Goal: Task Accomplishment & Management: Complete application form

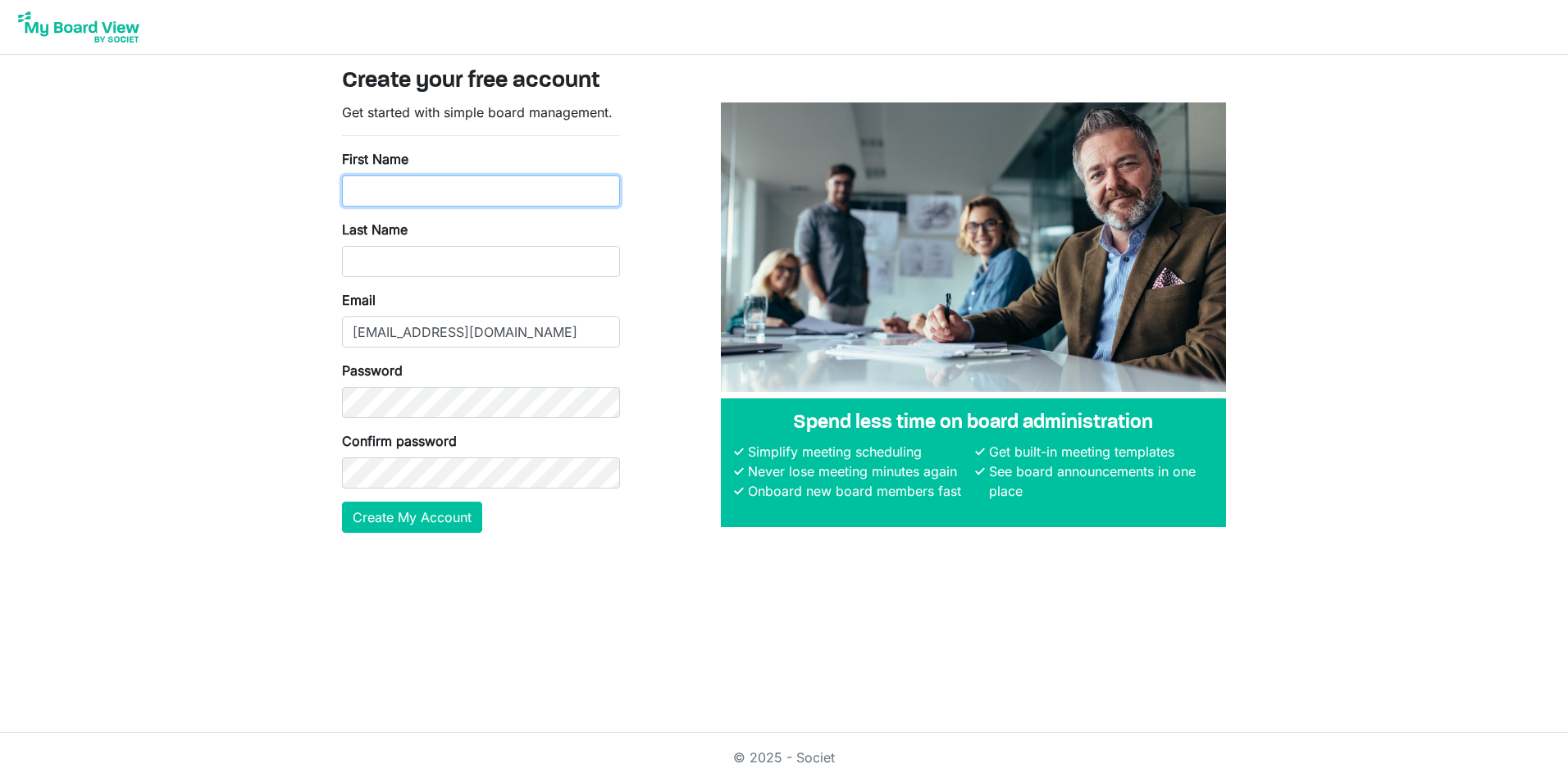
click at [457, 190] on input "First Name" at bounding box center [481, 191] width 278 height 31
type input "Amanda"
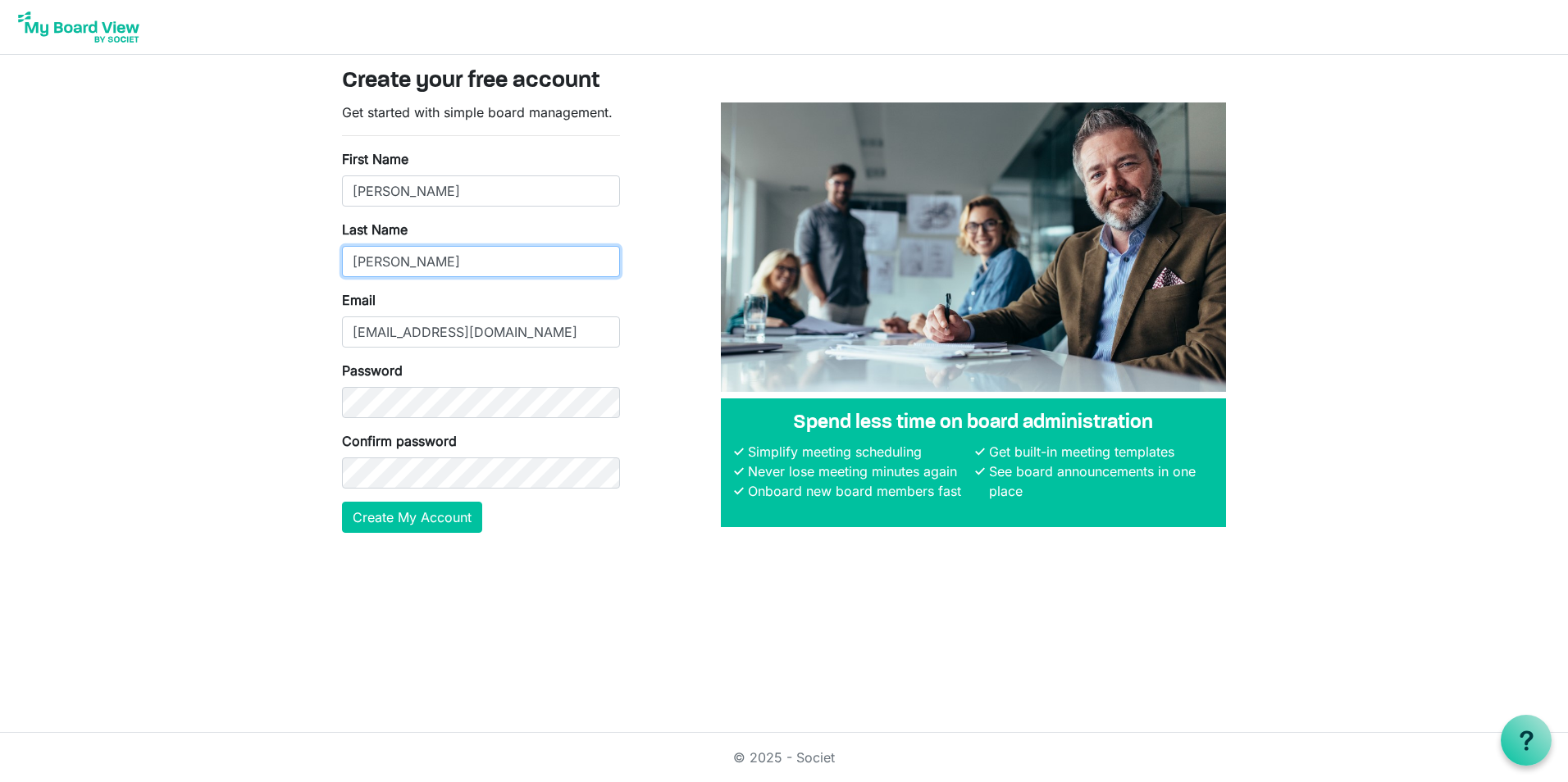
type input "Burrus"
click at [342, 502] on button "Create My Account" at bounding box center [412, 518] width 141 height 31
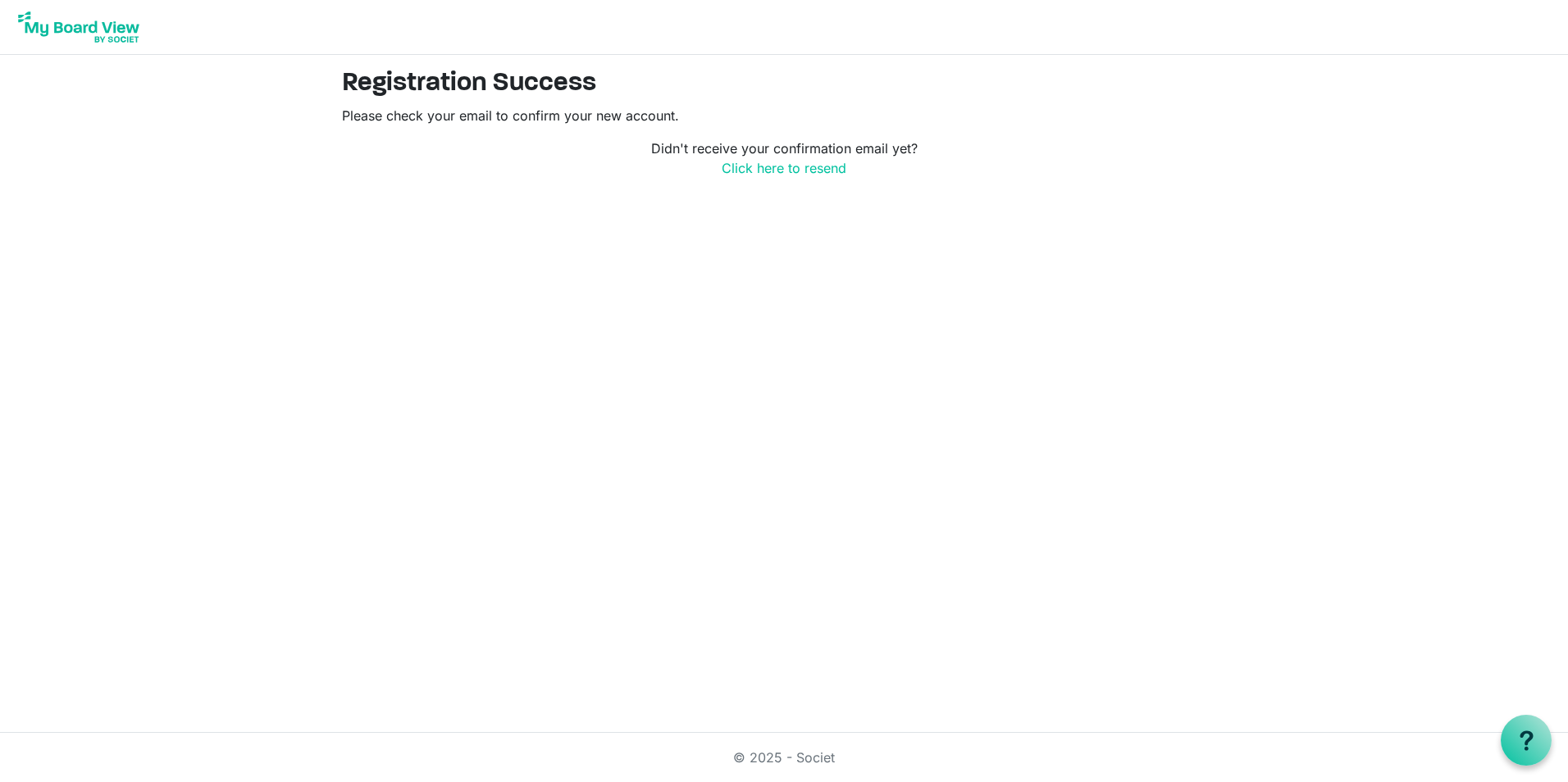
click at [1064, 547] on html "Registration Success Please check your email to confirm your new account. Didn'…" at bounding box center [784, 391] width 1568 height 782
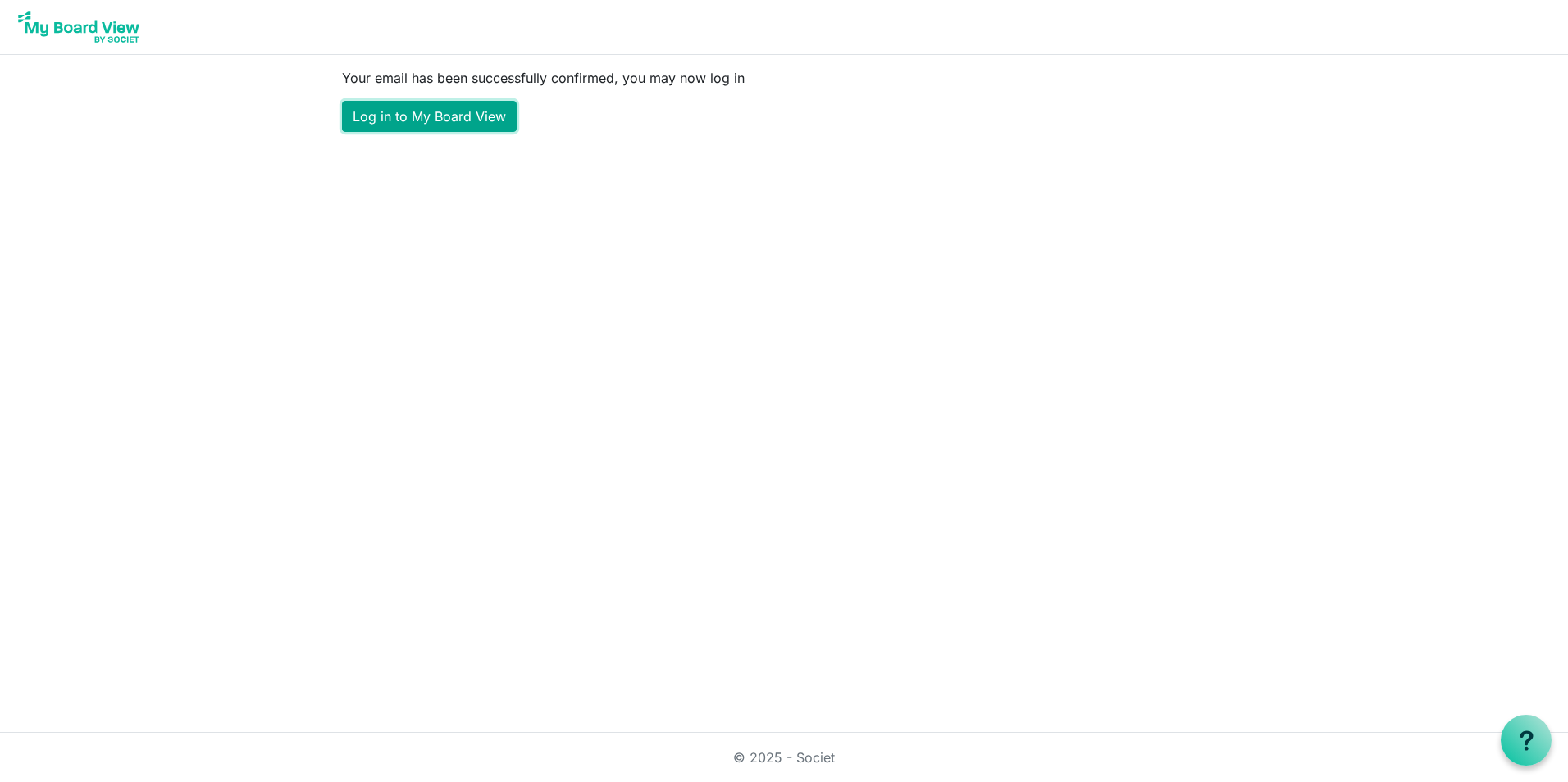
click at [436, 107] on link "Log in to My Board View" at bounding box center [430, 117] width 175 height 31
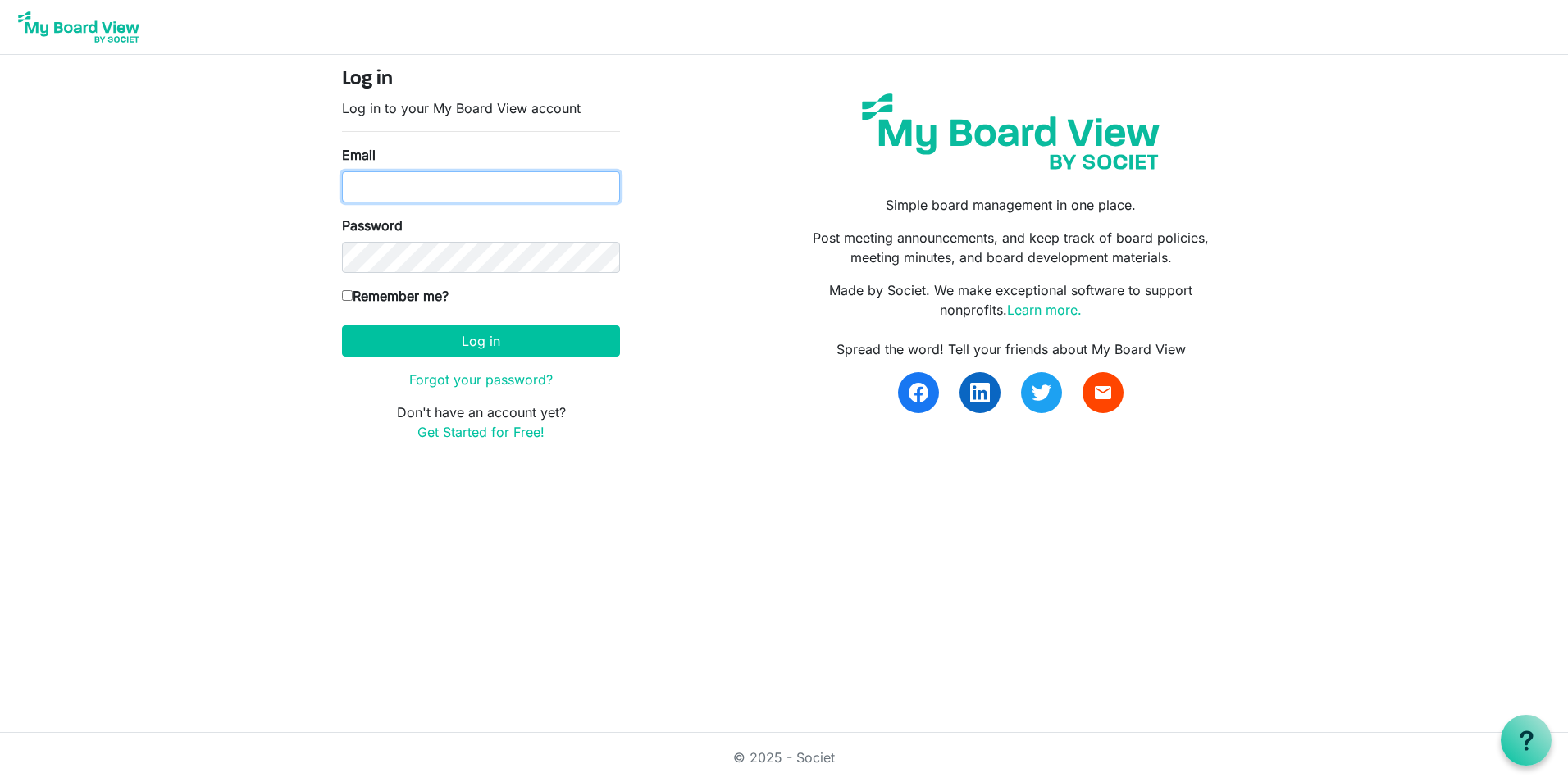
click at [415, 182] on input "Email" at bounding box center [481, 187] width 278 height 31
type input "aburrus@csdcu.org"
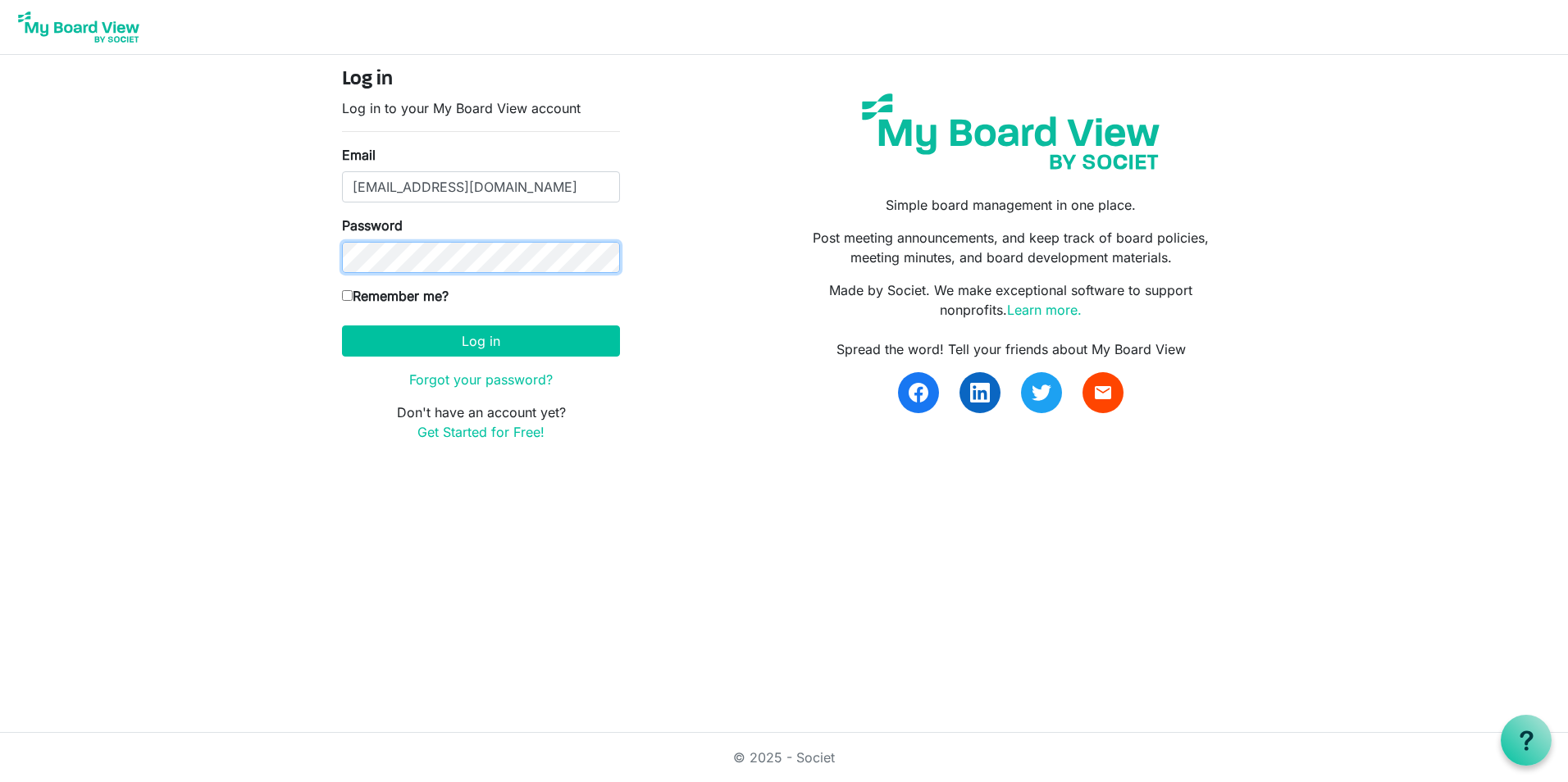
click at [342, 326] on button "Log in" at bounding box center [481, 341] width 278 height 31
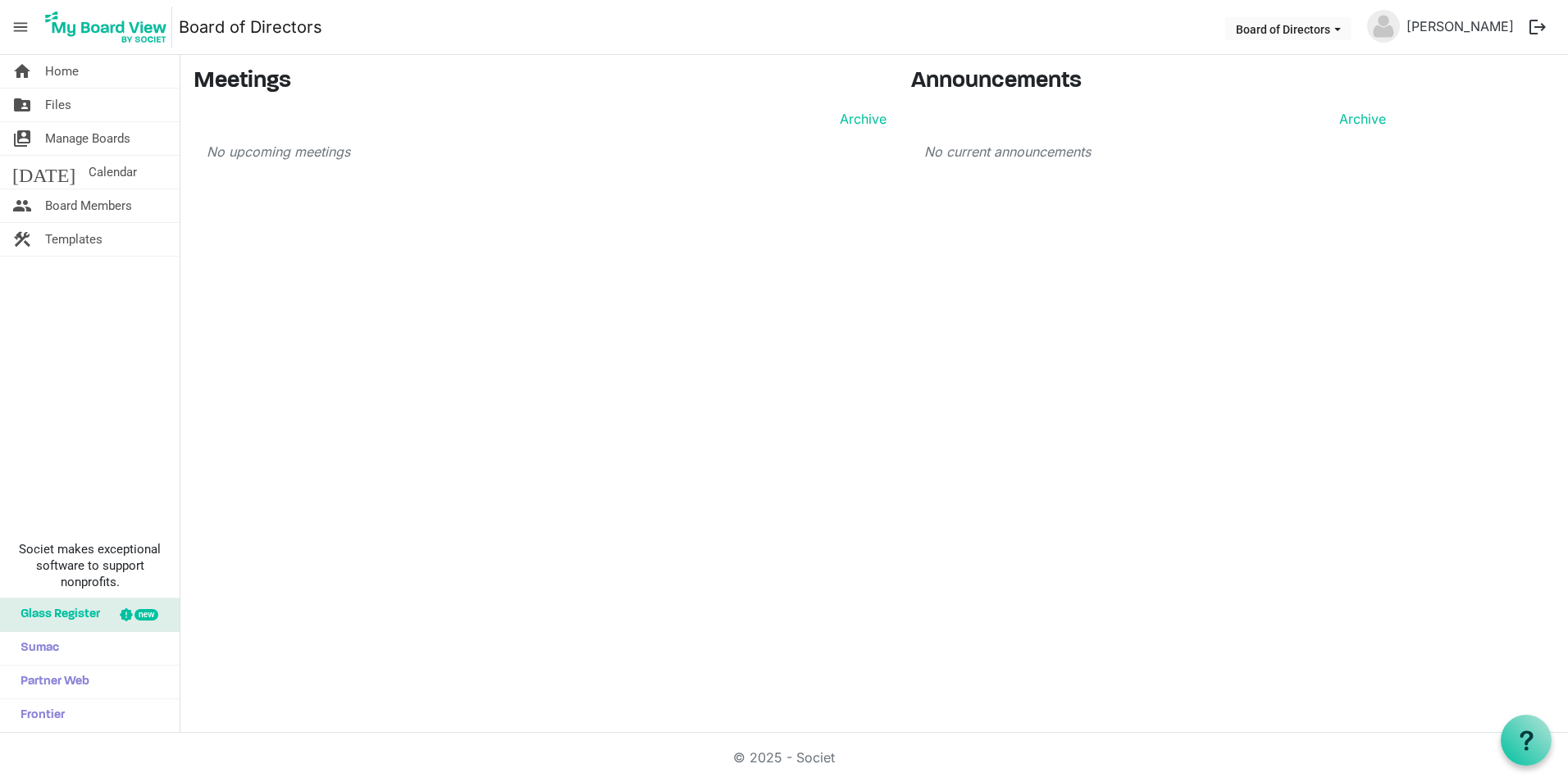
click at [91, 353] on div "home Home folder_shared Files switch_account Manage Boards today Calendar peopl…" at bounding box center [90, 394] width 181 height 678
click at [89, 174] on span "Calendar" at bounding box center [112, 172] width 48 height 33
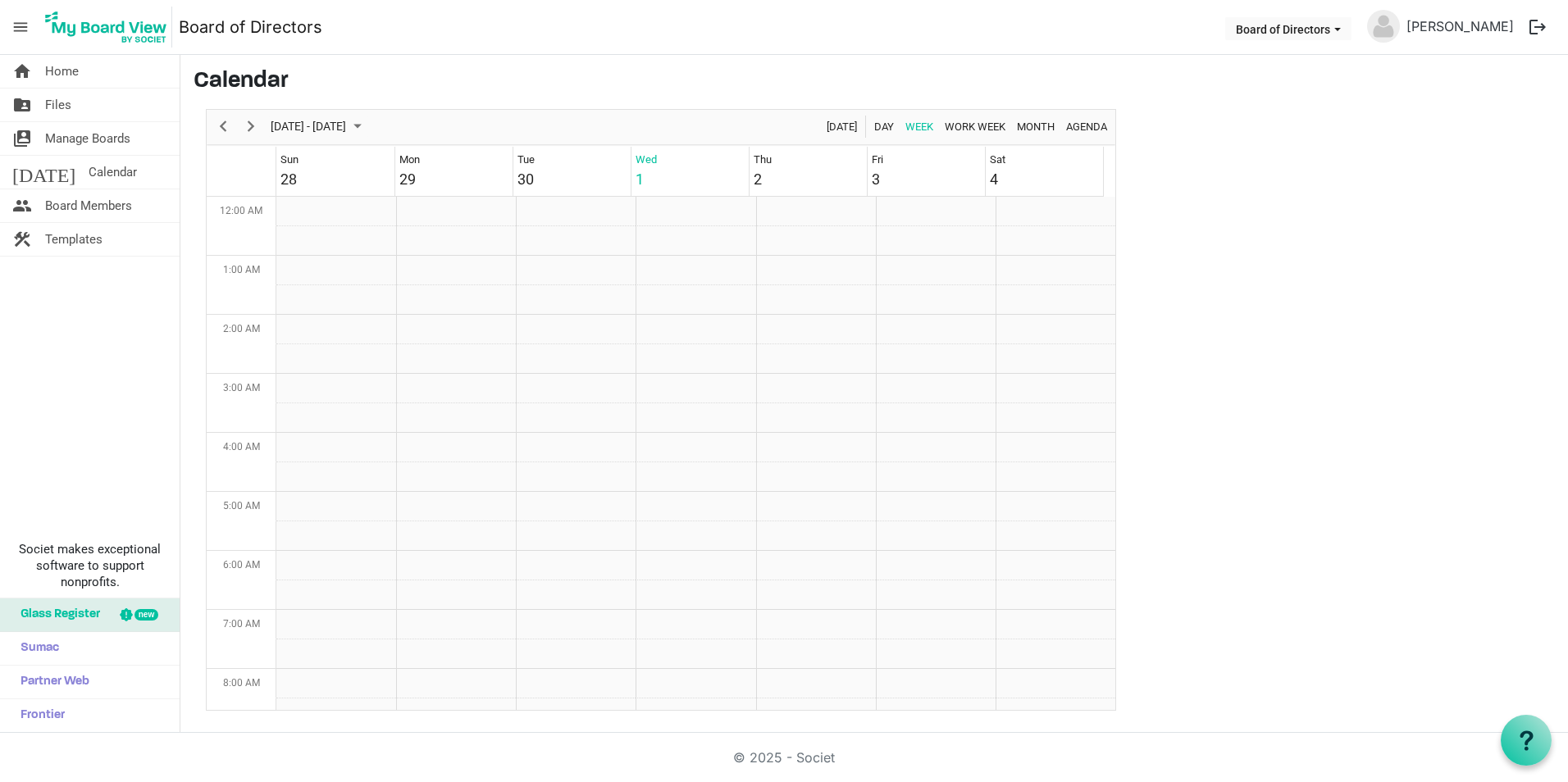
scroll to position [532, 0]
click at [1035, 124] on span "Month" at bounding box center [1035, 126] width 41 height 20
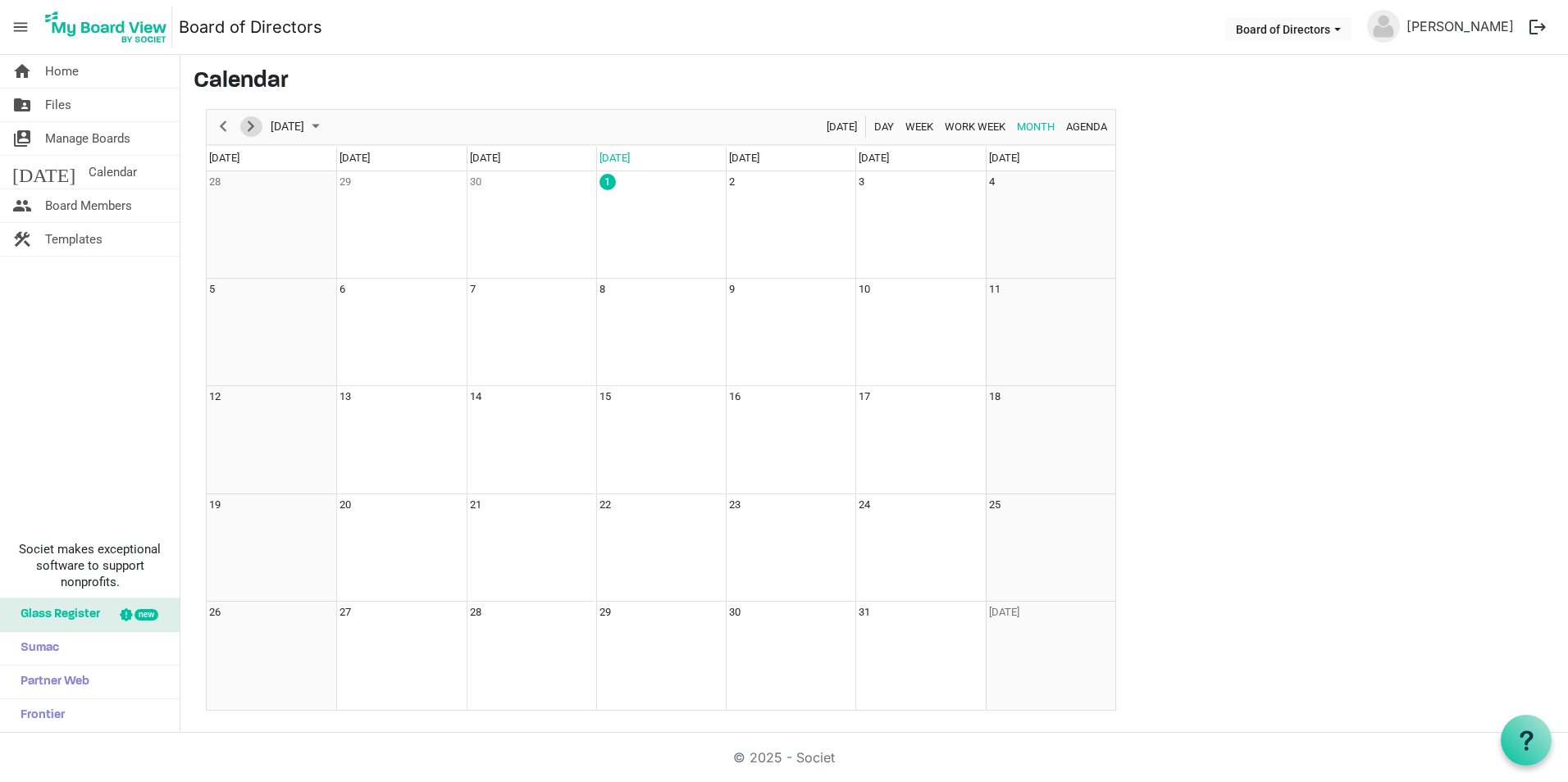
click at [257, 126] on span "Next" at bounding box center [251, 126] width 20 height 20
click at [223, 127] on span "Previous" at bounding box center [223, 126] width 20 height 20
click at [117, 76] on link "home Home" at bounding box center [90, 72] width 180 height 33
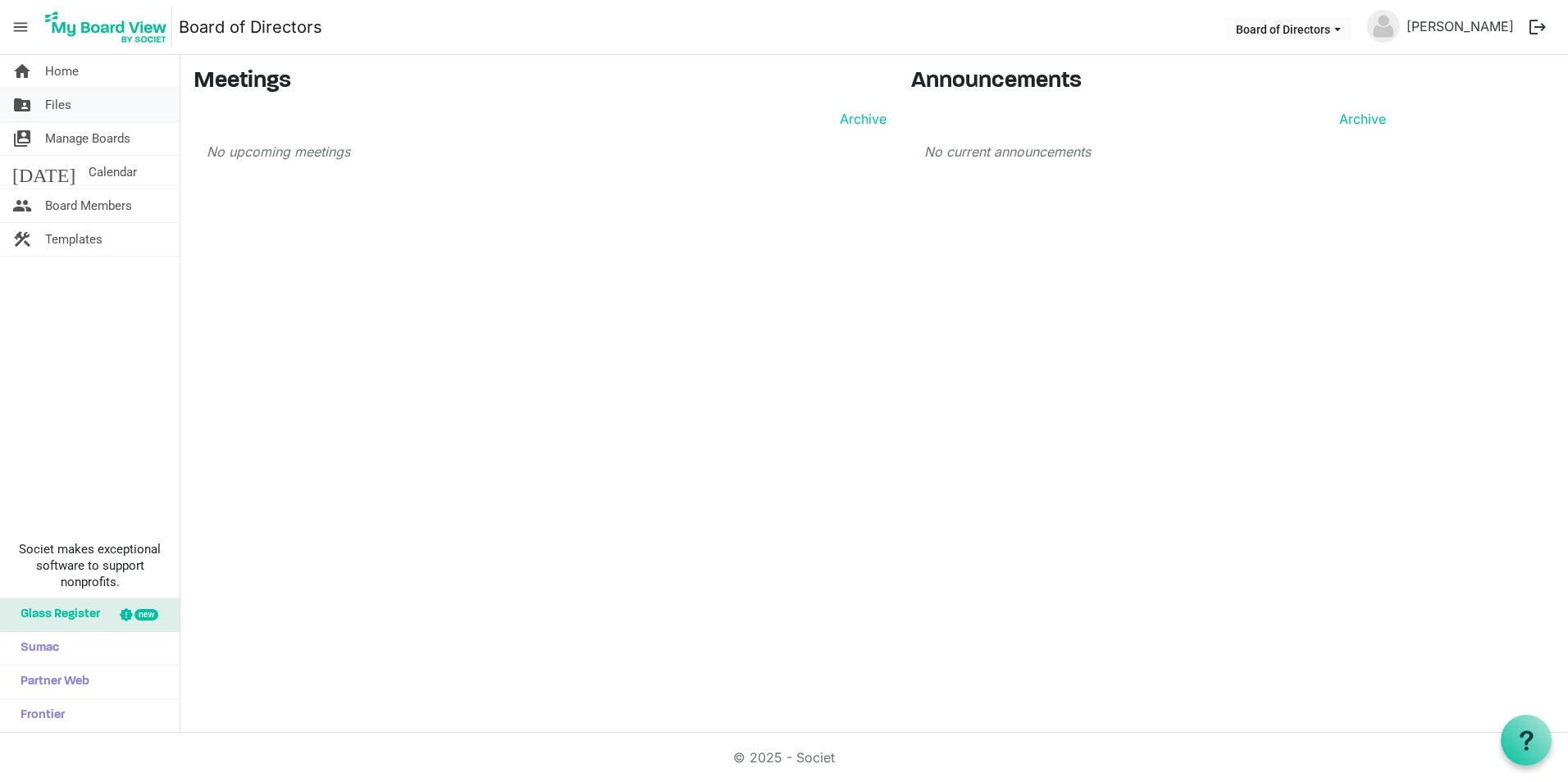
click at [97, 105] on link "folder_shared Files" at bounding box center [90, 105] width 180 height 33
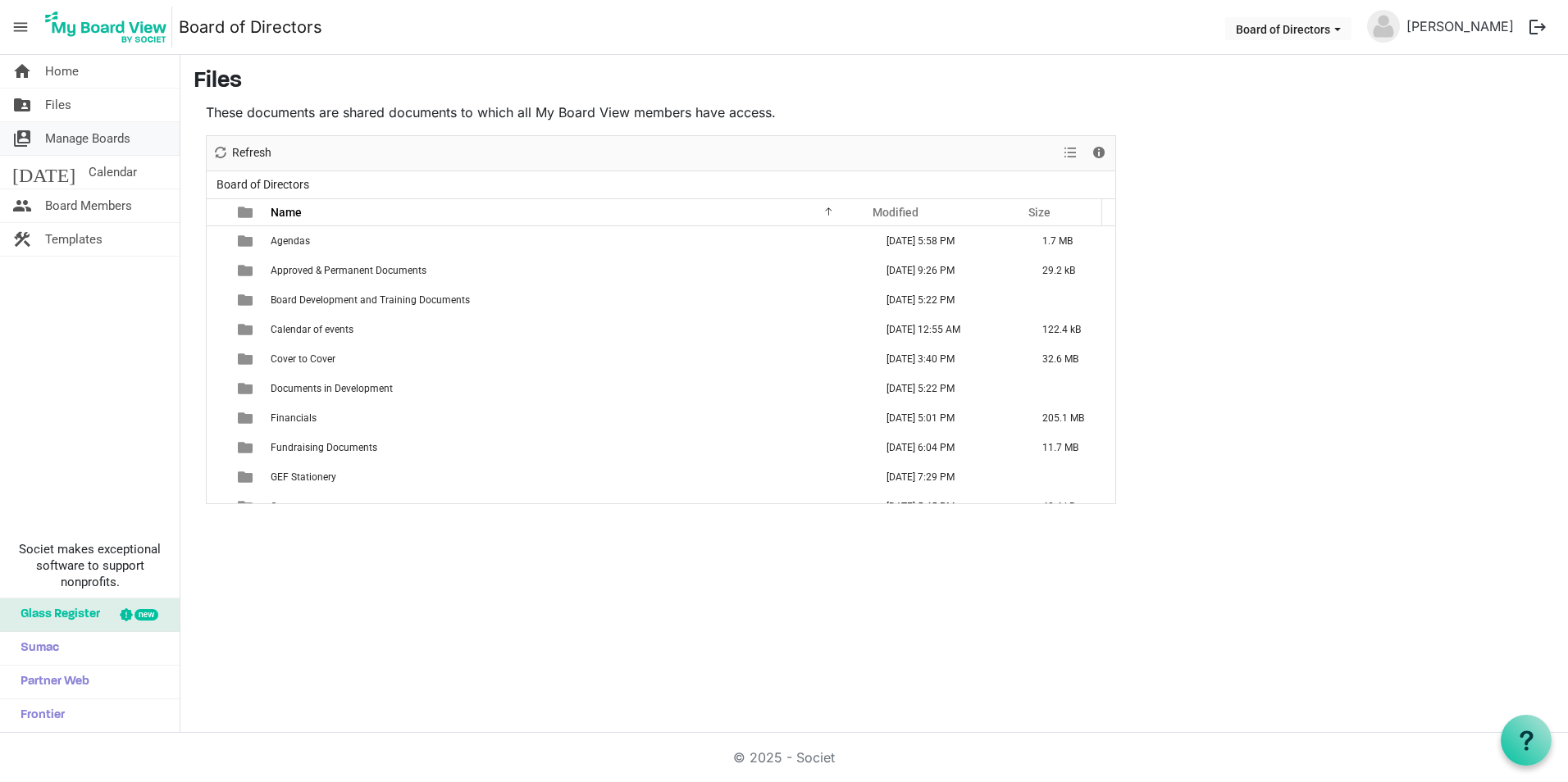
click at [97, 128] on span "Manage Boards" at bounding box center [88, 139] width 86 height 33
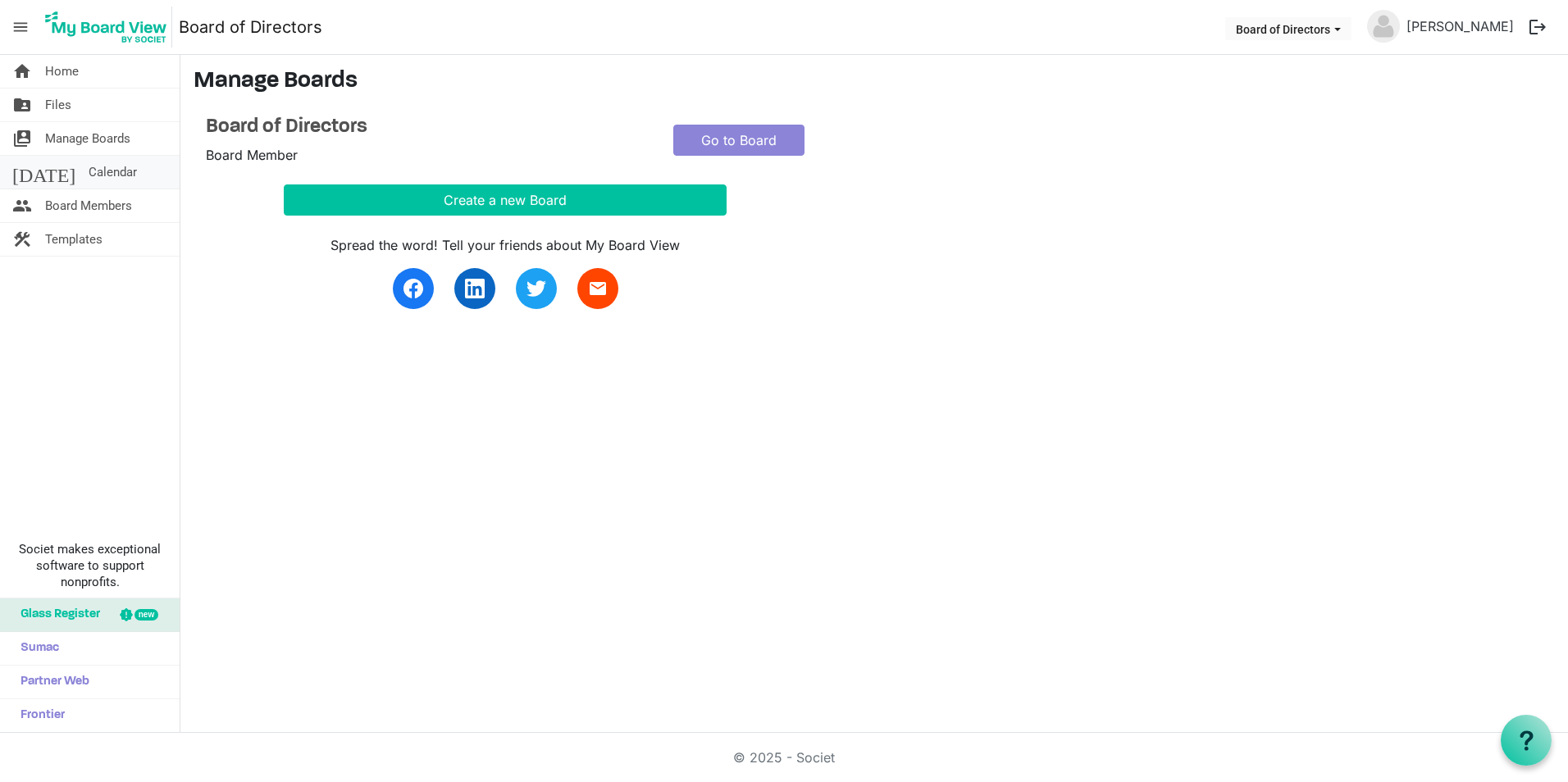
click at [89, 160] on span "Calendar" at bounding box center [112, 172] width 48 height 33
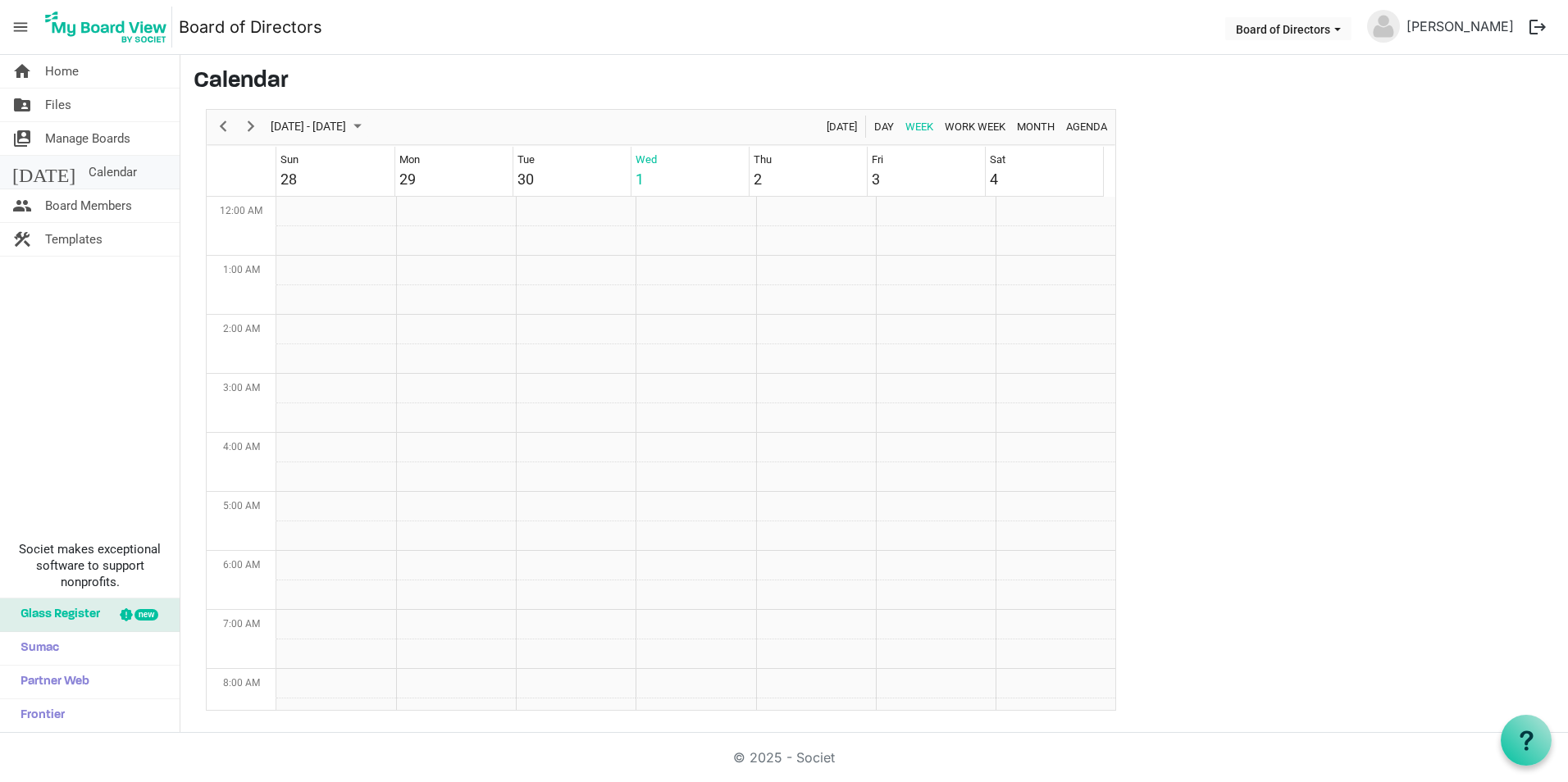
scroll to position [532, 0]
click at [74, 203] on span "Board Members" at bounding box center [89, 206] width 87 height 33
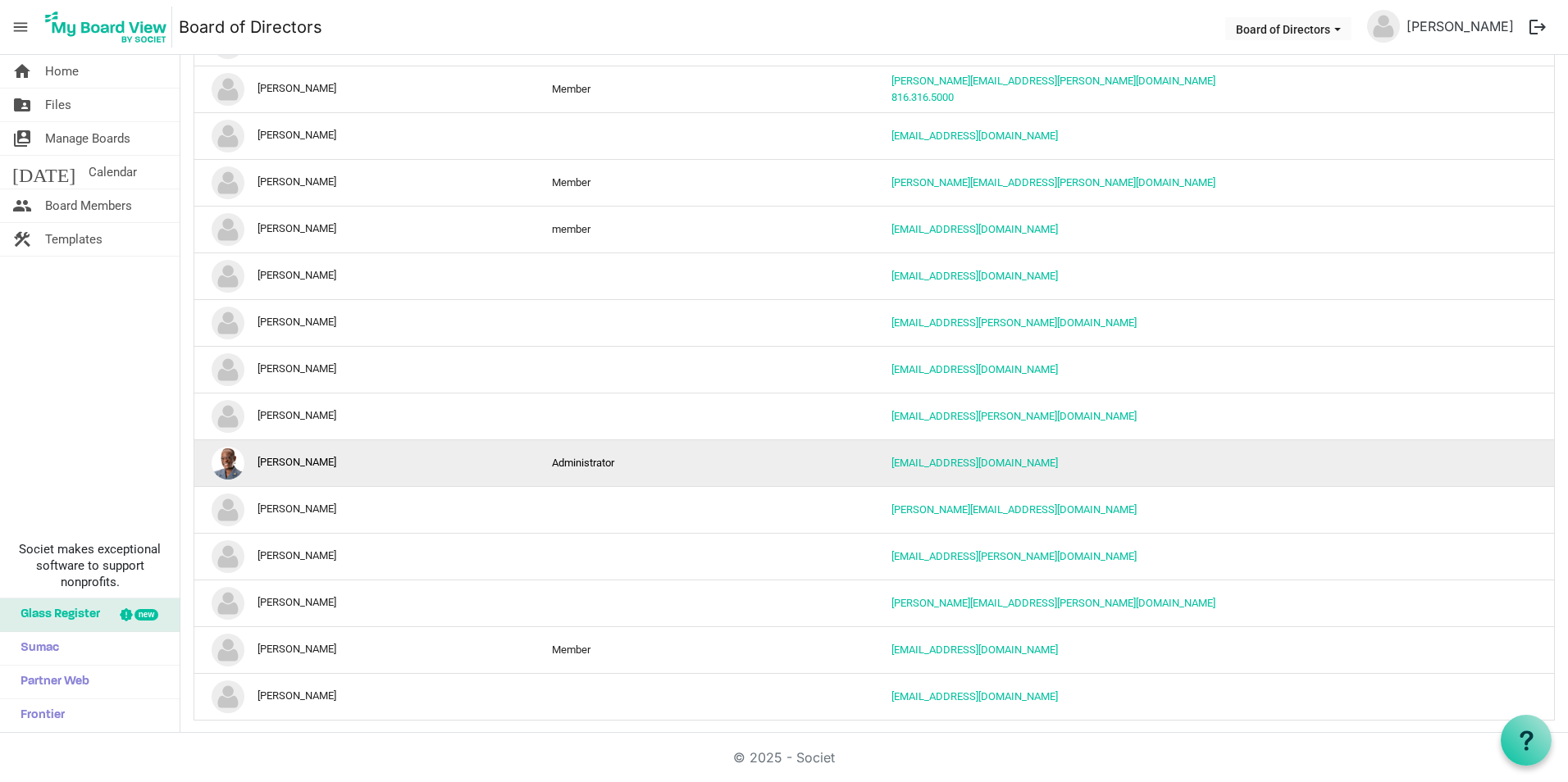
scroll to position [842, 0]
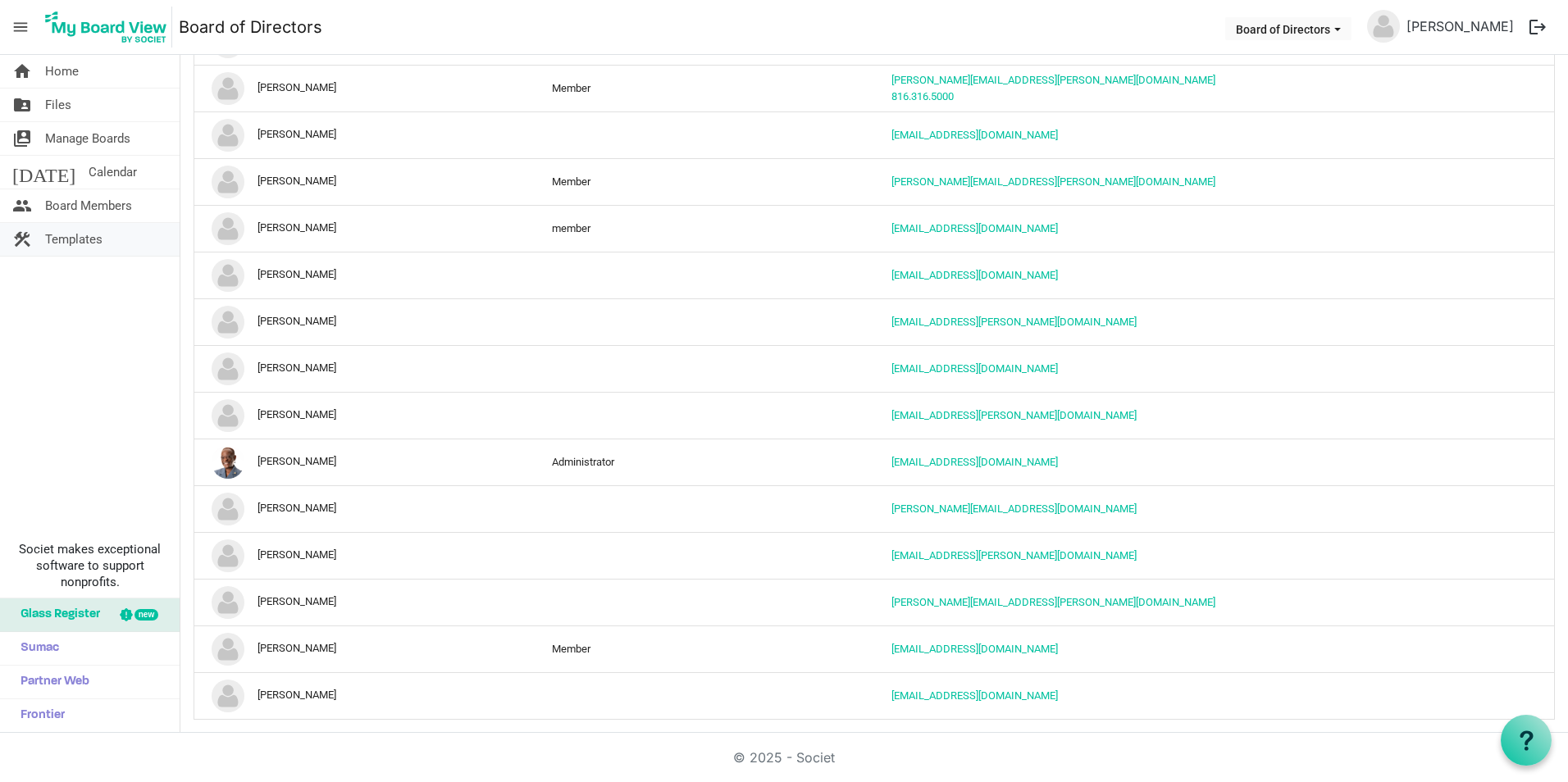
click at [68, 238] on span "Templates" at bounding box center [74, 240] width 58 height 33
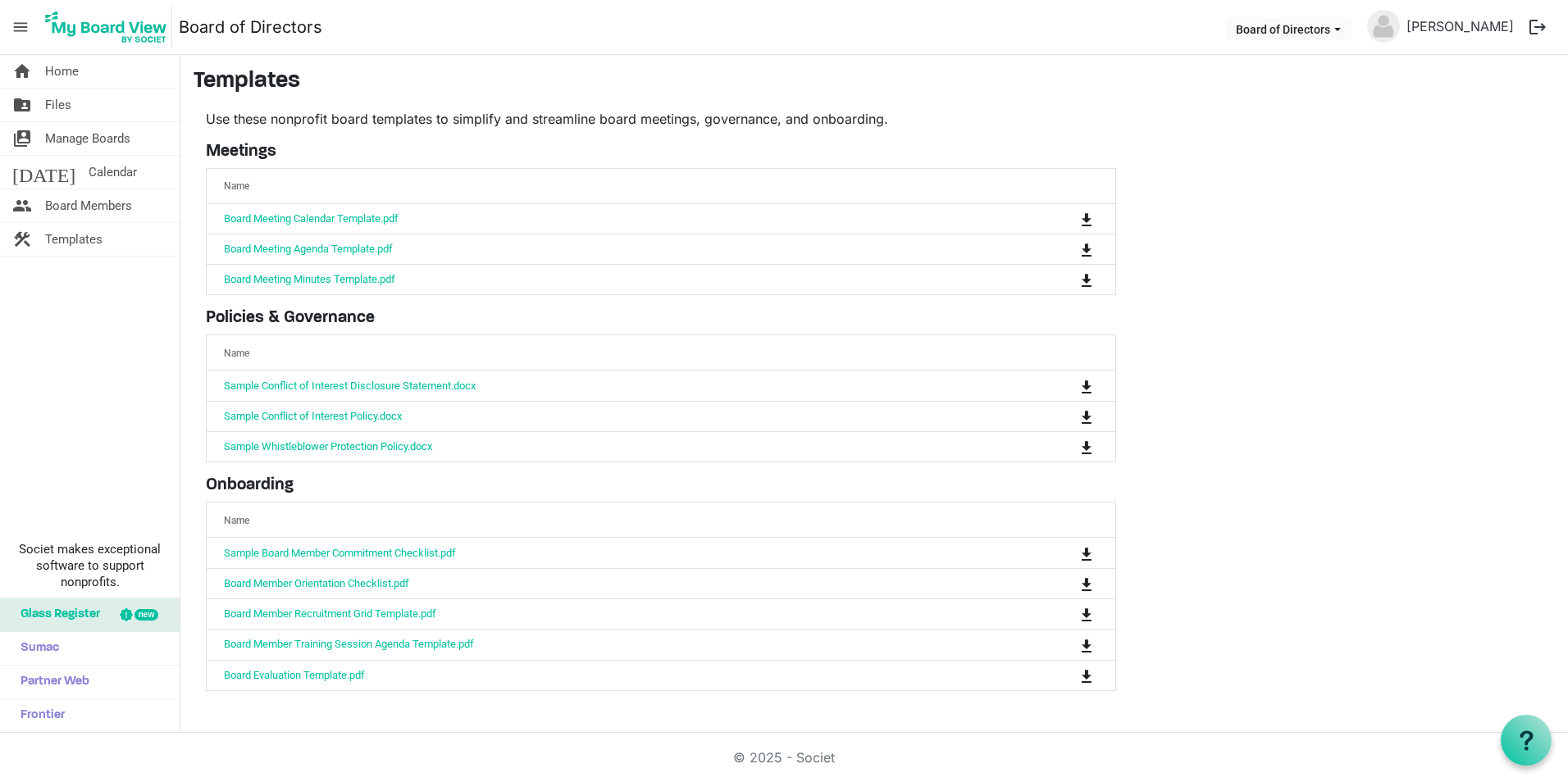
click at [62, 370] on div "home Home folder_shared Files switch_account Manage Boards [DATE] Calendar peop…" at bounding box center [90, 394] width 181 height 678
click at [113, 34] on img at bounding box center [106, 27] width 132 height 41
